Goal: Transaction & Acquisition: Purchase product/service

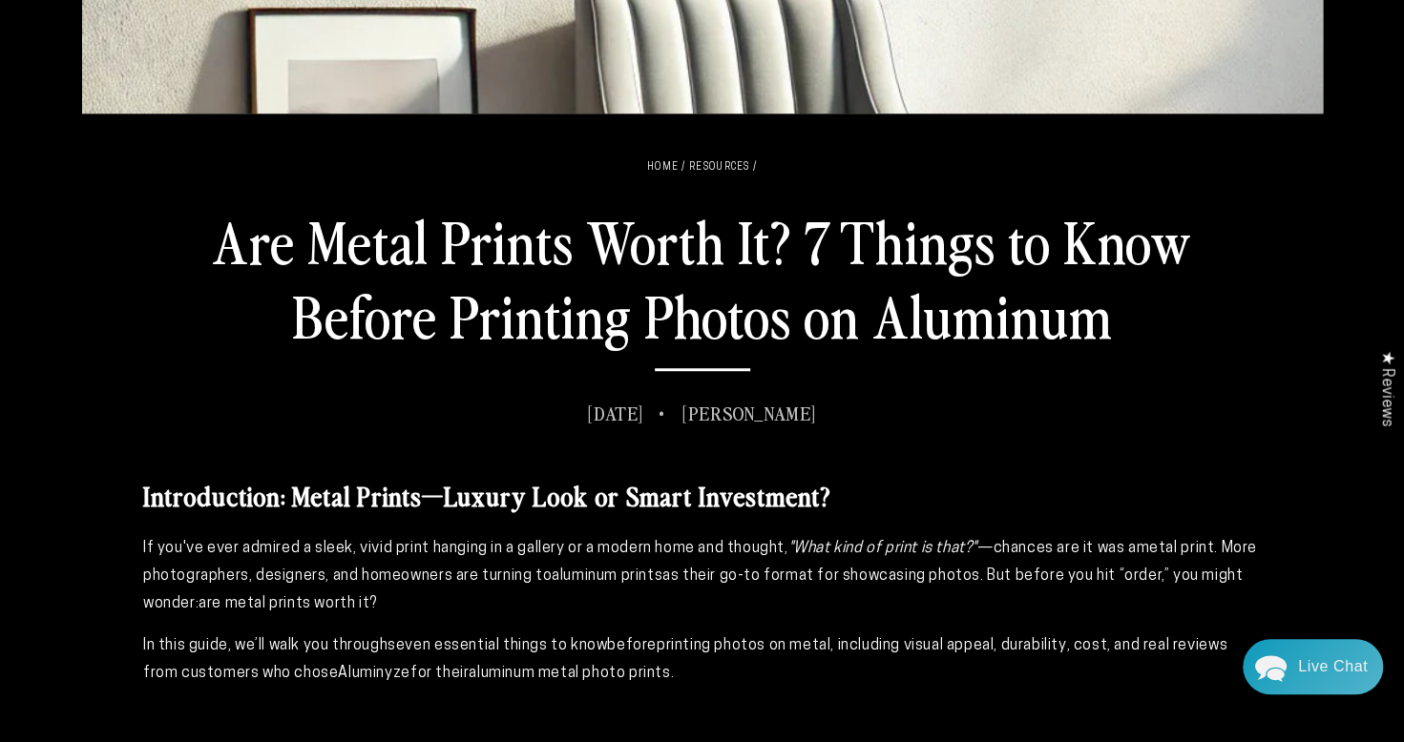
scroll to position [763, 0]
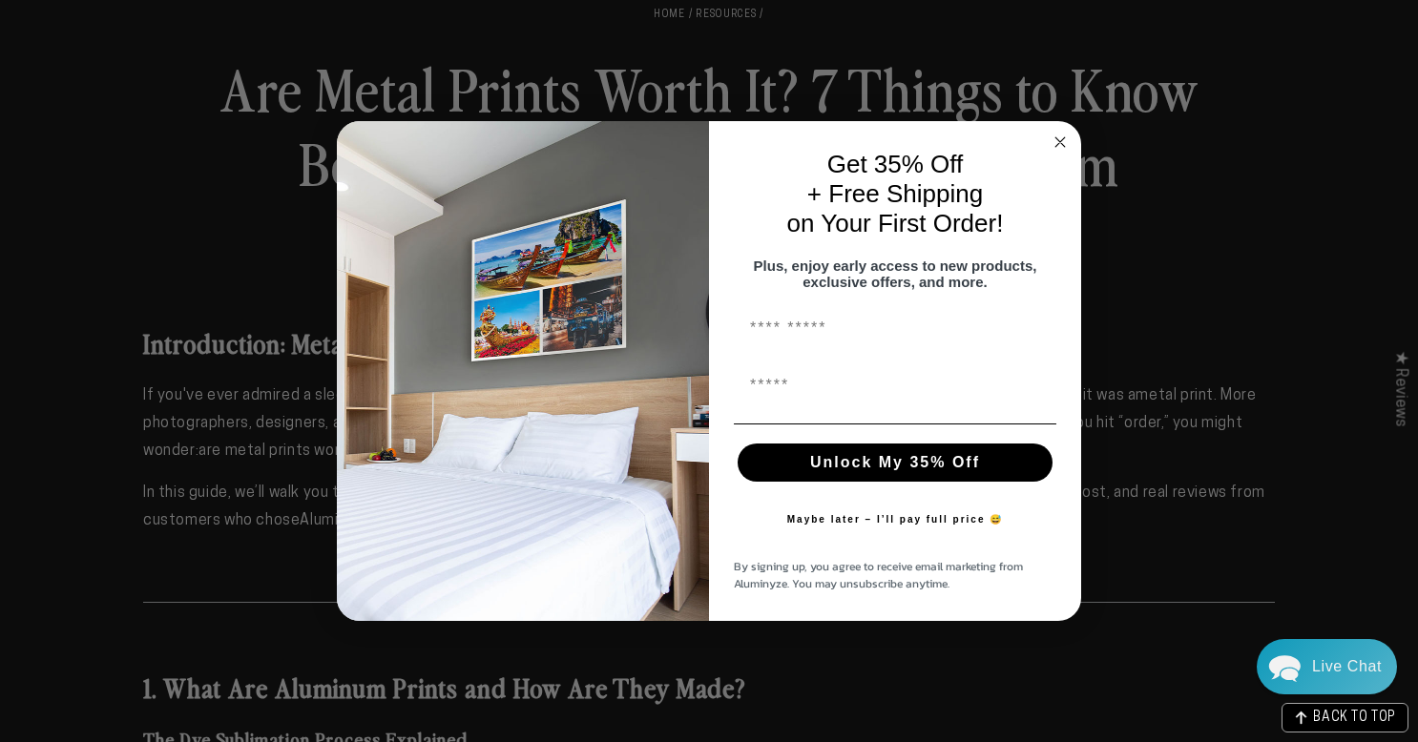
click at [1063, 138] on circle "Close dialog" at bounding box center [1061, 143] width 22 height 22
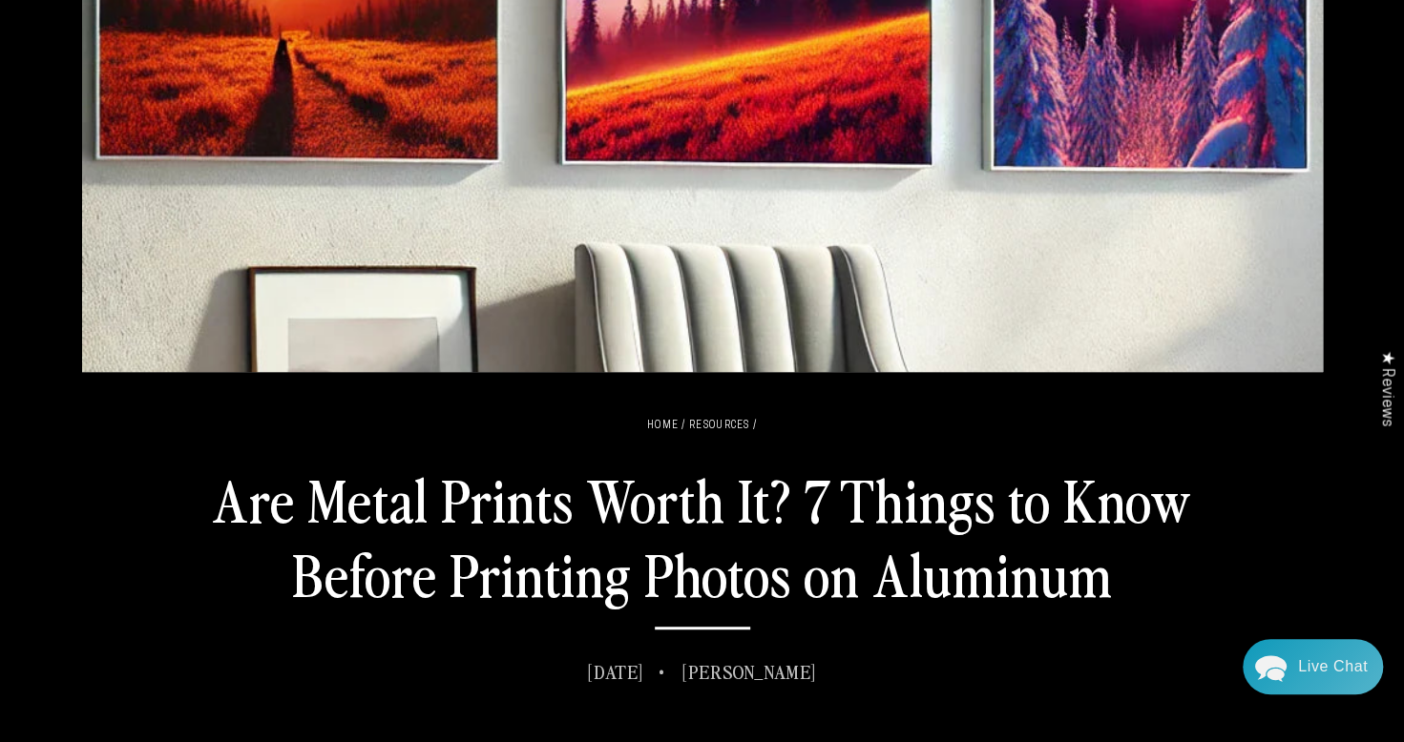
scroll to position [0, 0]
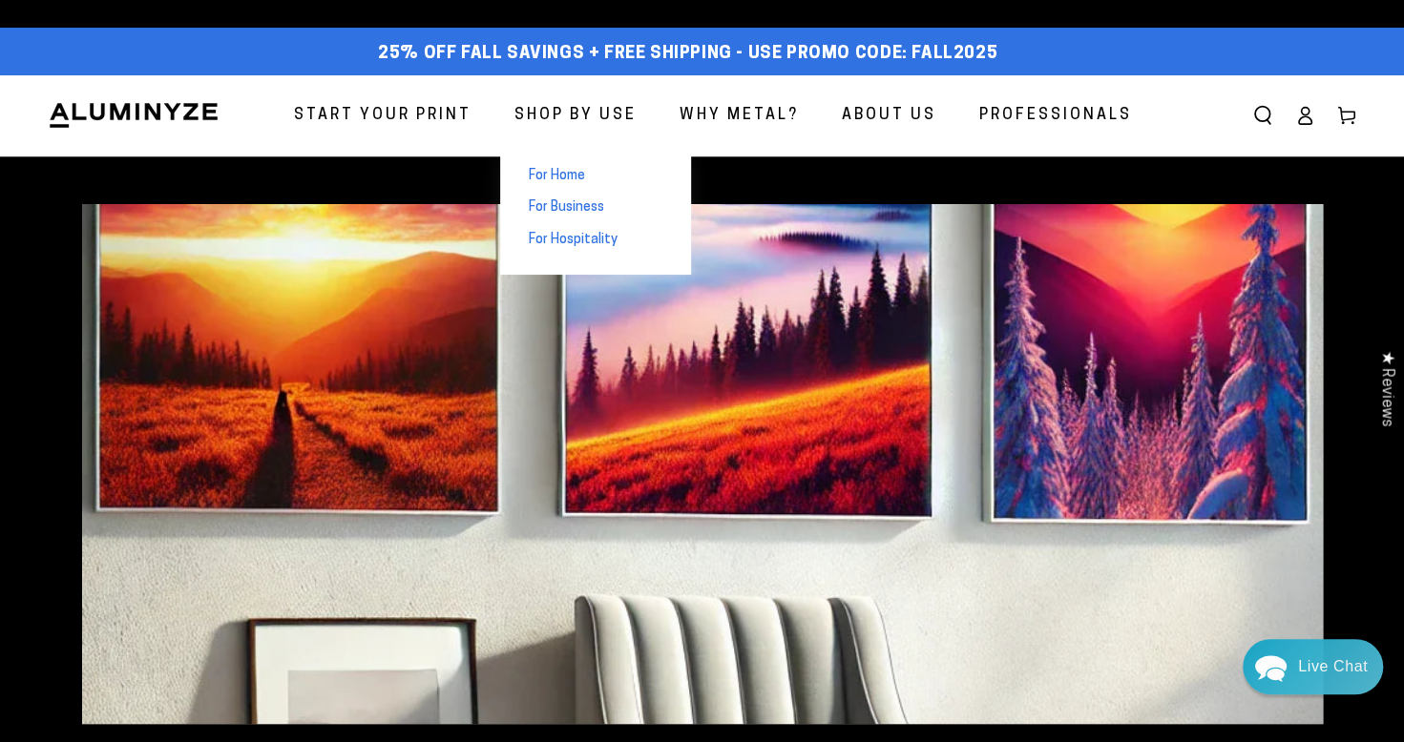
click at [558, 181] on span "For Home" at bounding box center [557, 176] width 56 height 19
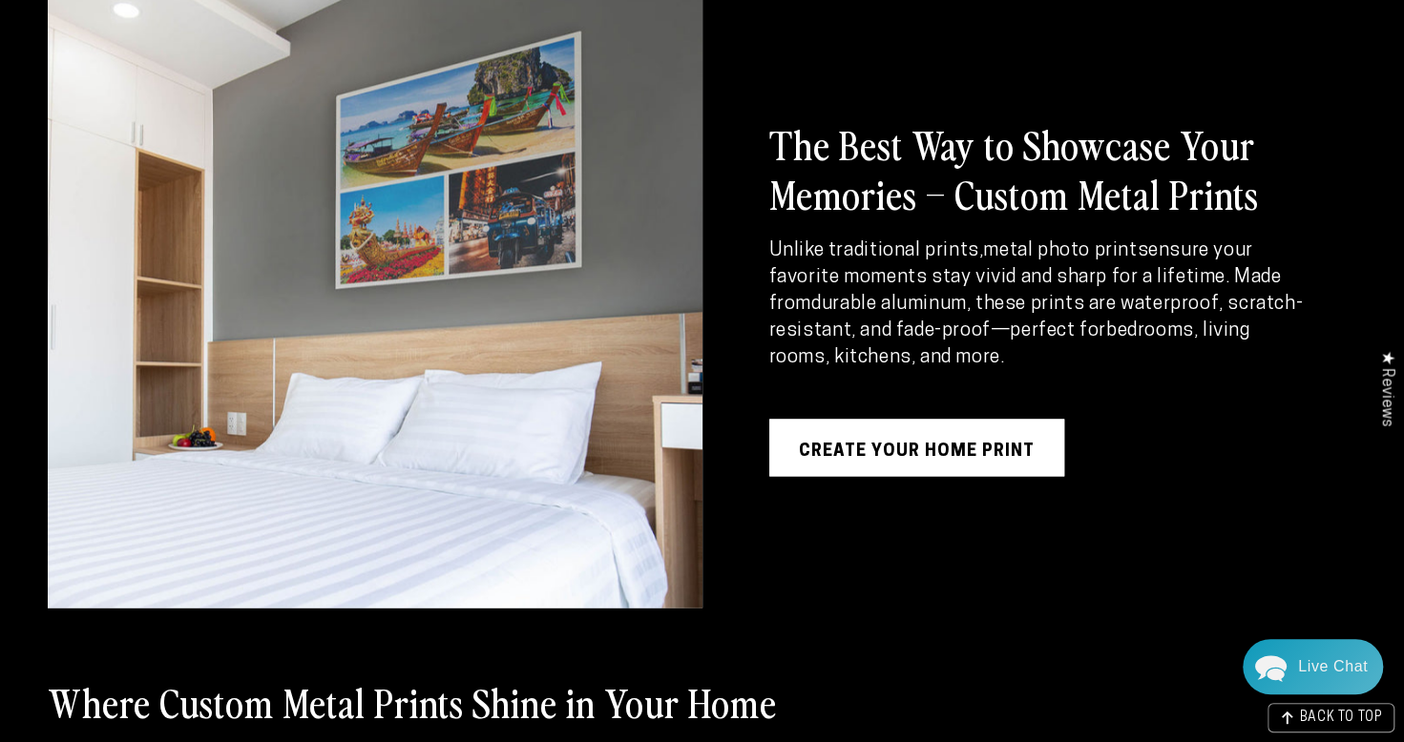
scroll to position [1450, 0]
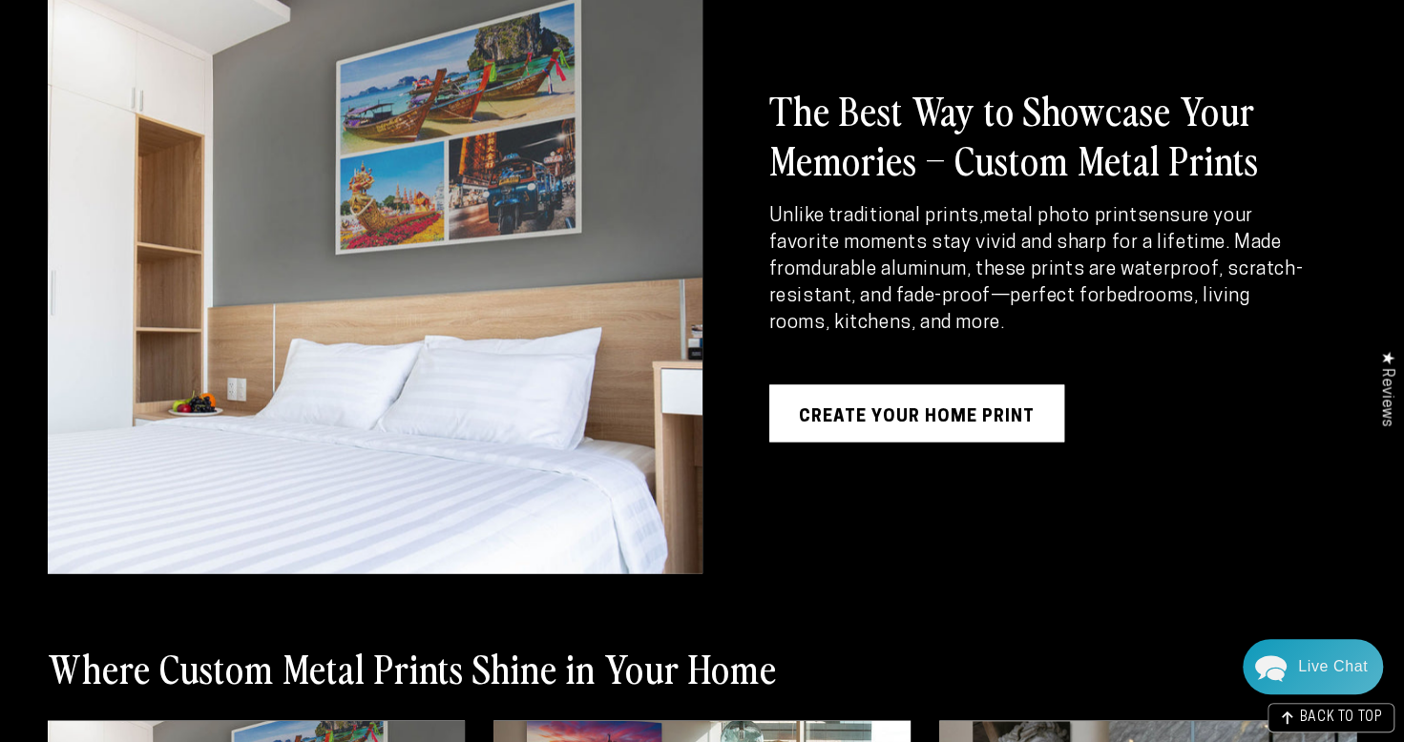
click at [930, 441] on div "The Best Way to Showcase Your Memories – Custom Metal Prints Unlike traditional…" at bounding box center [1007, 263] width 611 height 620
click at [954, 416] on link "Create Your Home Print" at bounding box center [916, 413] width 295 height 57
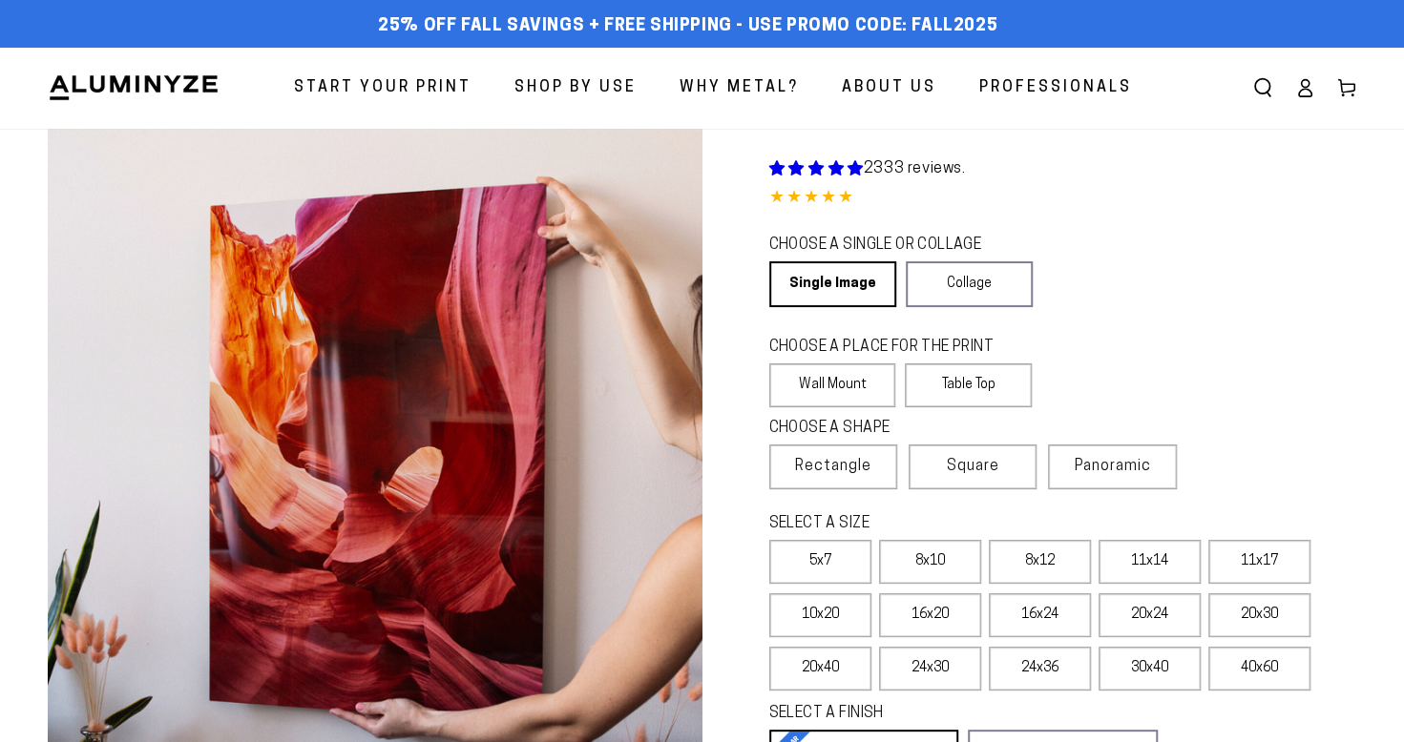
select select "**********"
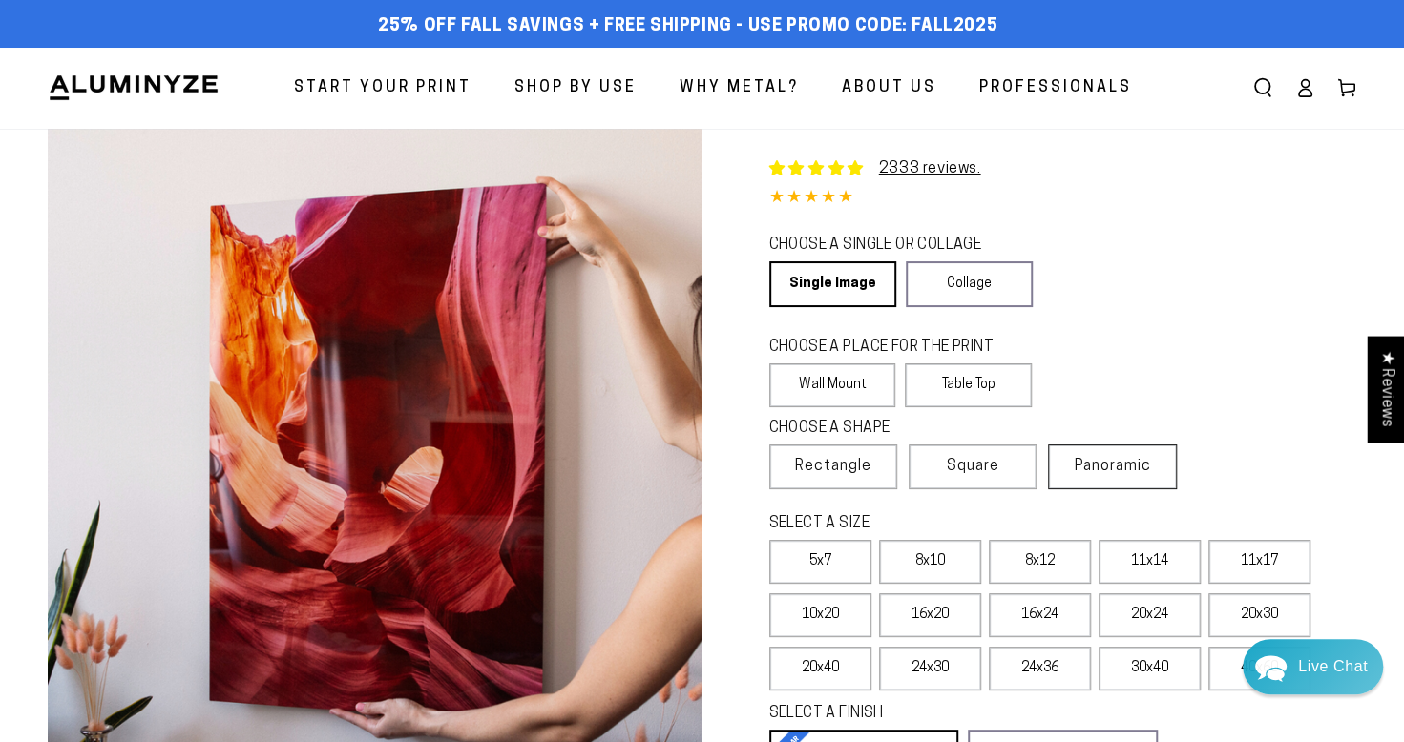
click at [1138, 473] on span "Panoramic" at bounding box center [1112, 466] width 76 height 15
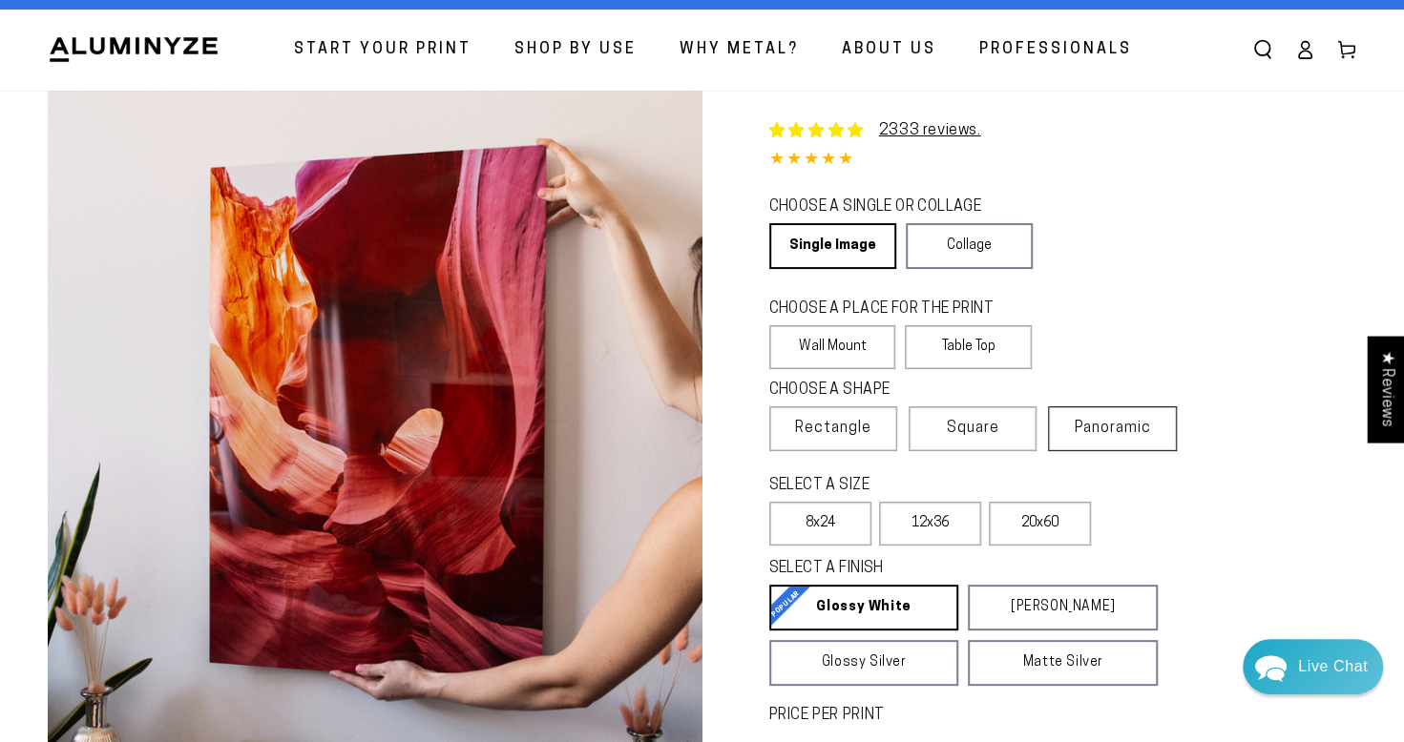
scroll to position [76, 0]
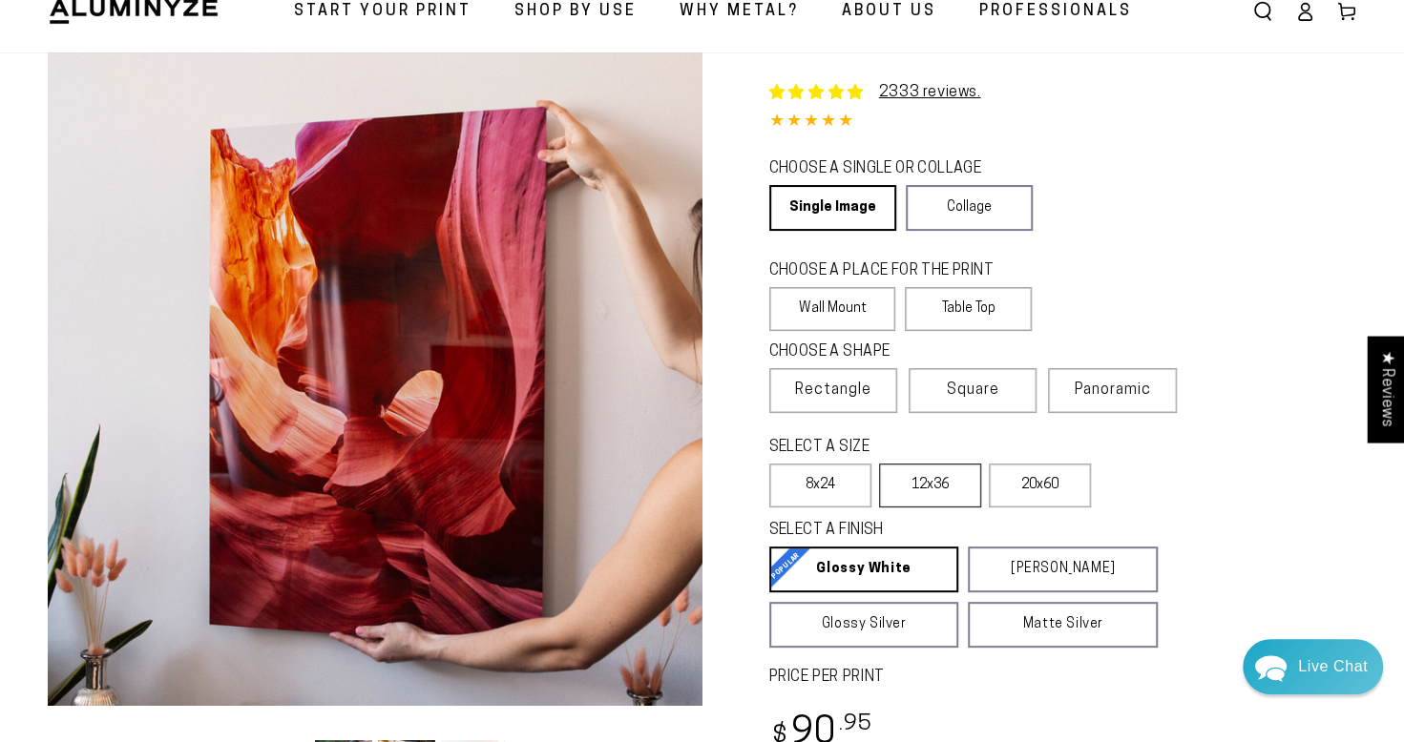
click at [935, 486] on label "12x36" at bounding box center [930, 486] width 102 height 44
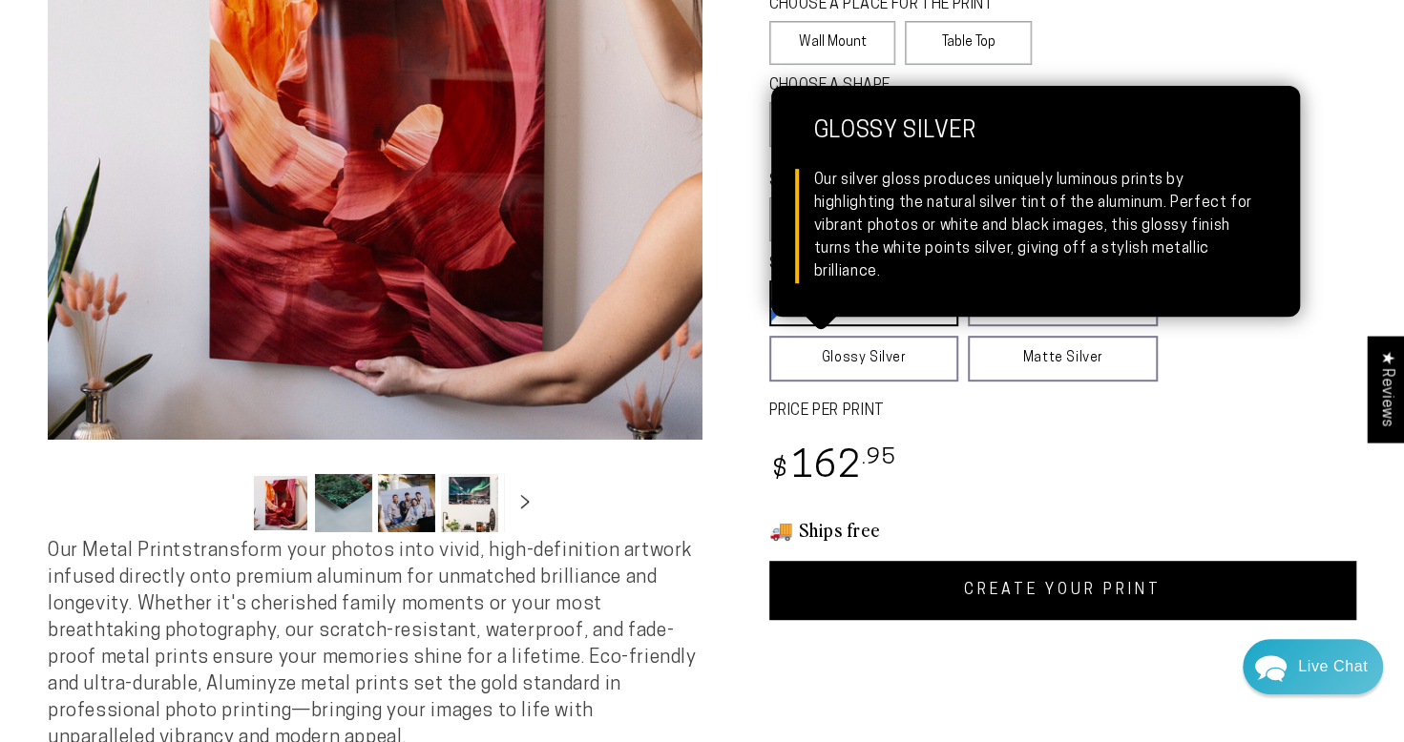
scroll to position [343, 0]
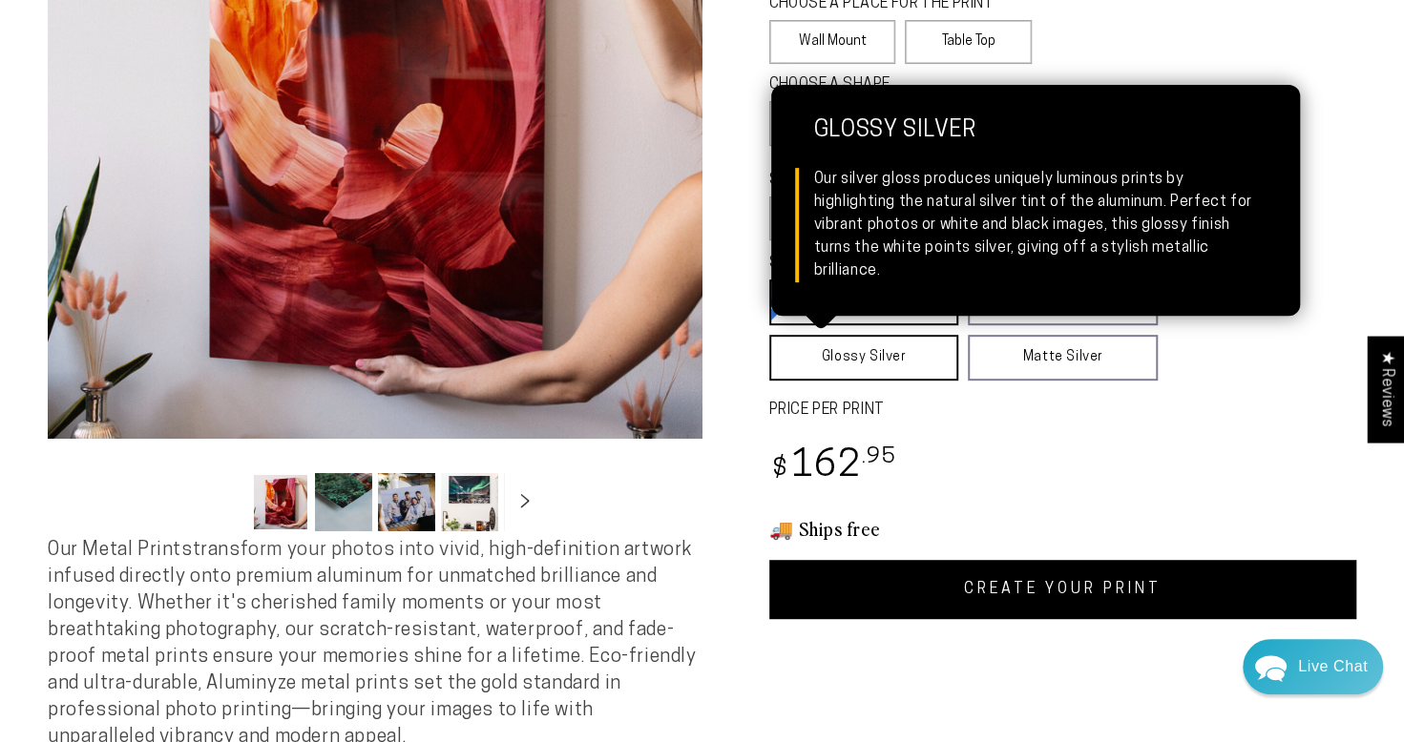
click at [909, 361] on link "Glossy Silver Glossy Silver Our silver gloss produces uniquely luminous prints …" at bounding box center [864, 358] width 190 height 46
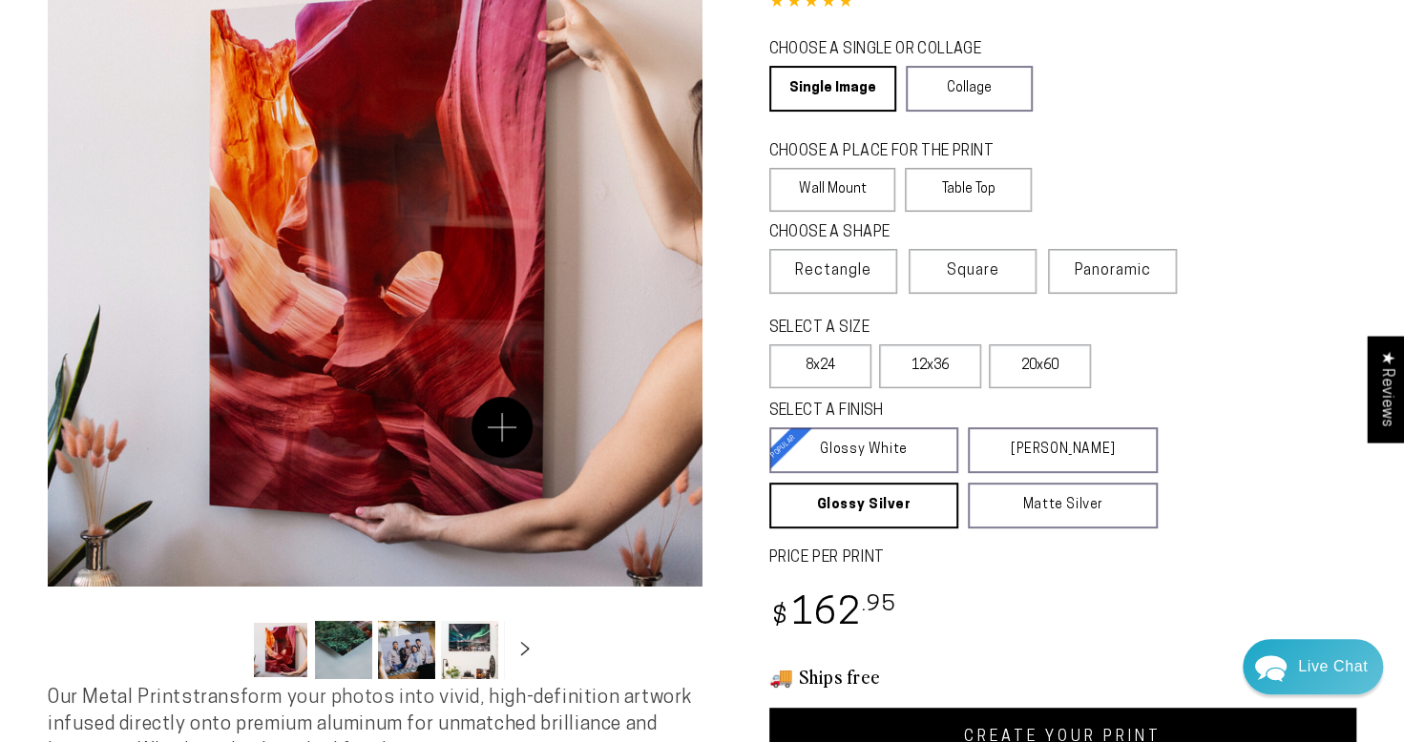
scroll to position [0, 0]
